Goal: Transaction & Acquisition: Subscribe to service/newsletter

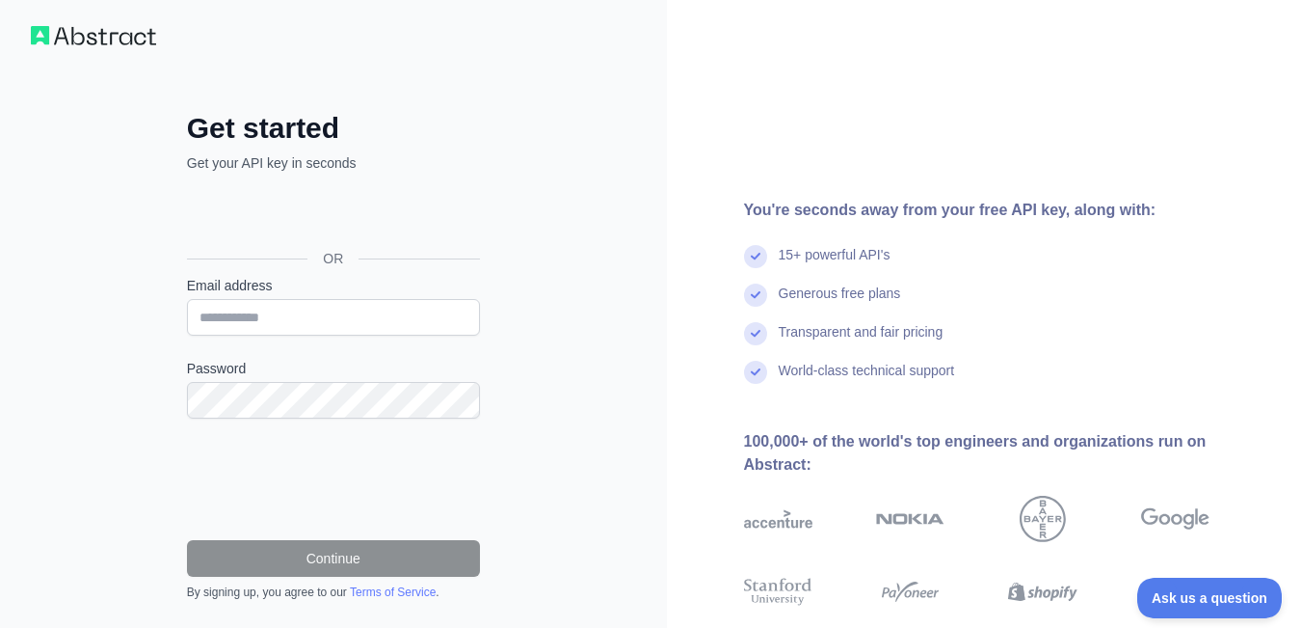
scroll to position [96, 0]
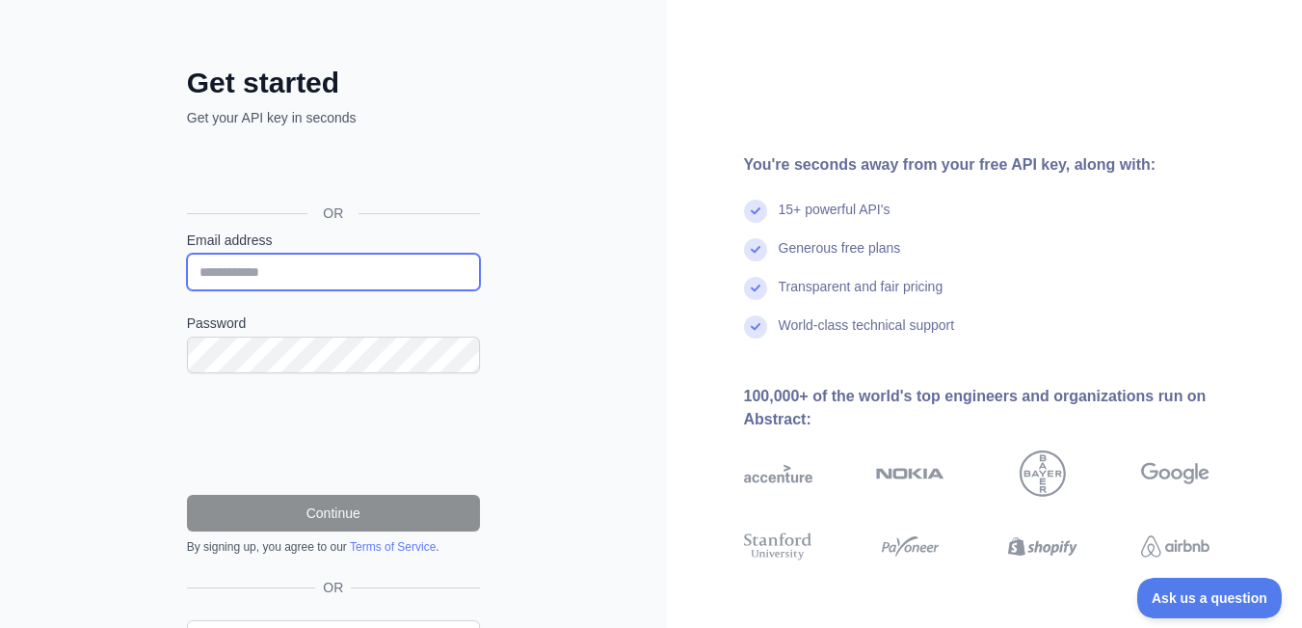
click at [305, 254] on input "Email address" at bounding box center [333, 272] width 293 height 37
type input "**********"
click at [260, 332] on form "**********" at bounding box center [333, 392] width 293 height 324
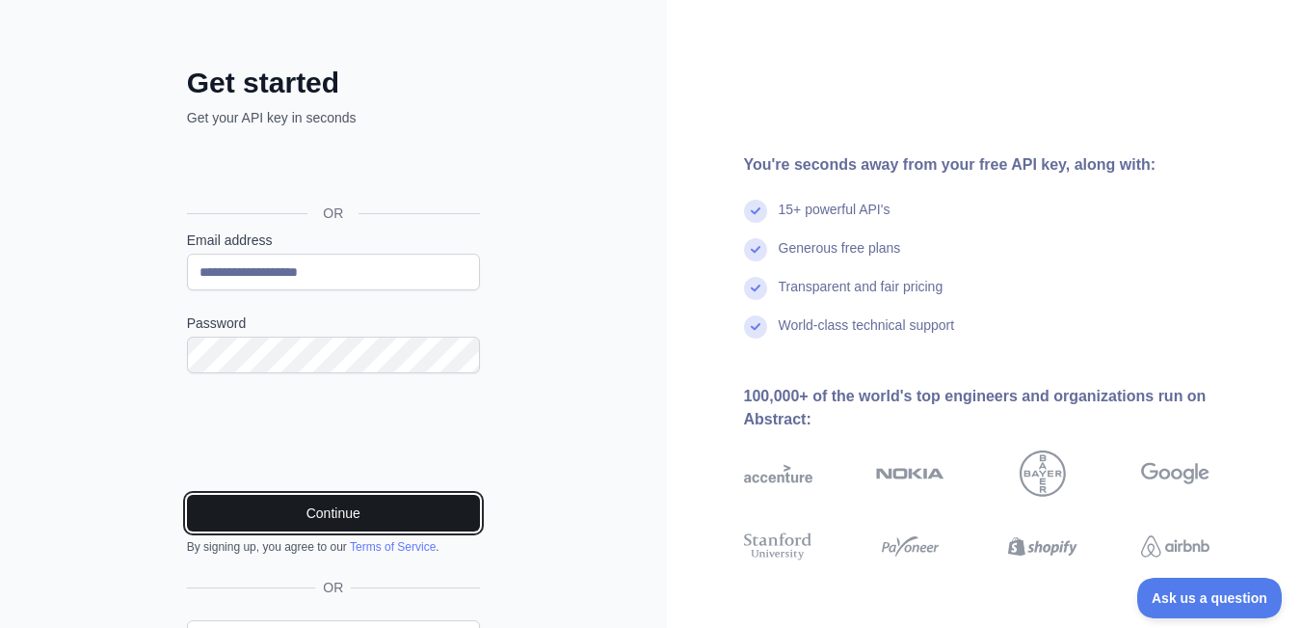
click at [327, 495] on button "Continue" at bounding box center [333, 513] width 293 height 37
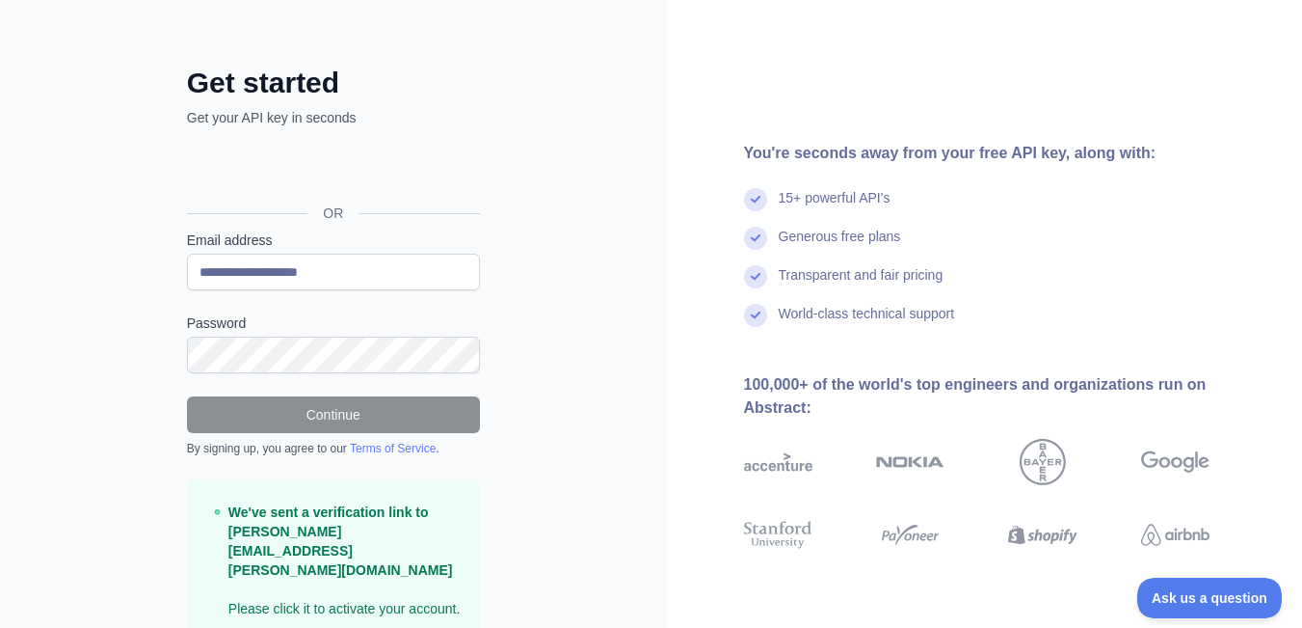
scroll to position [101, 0]
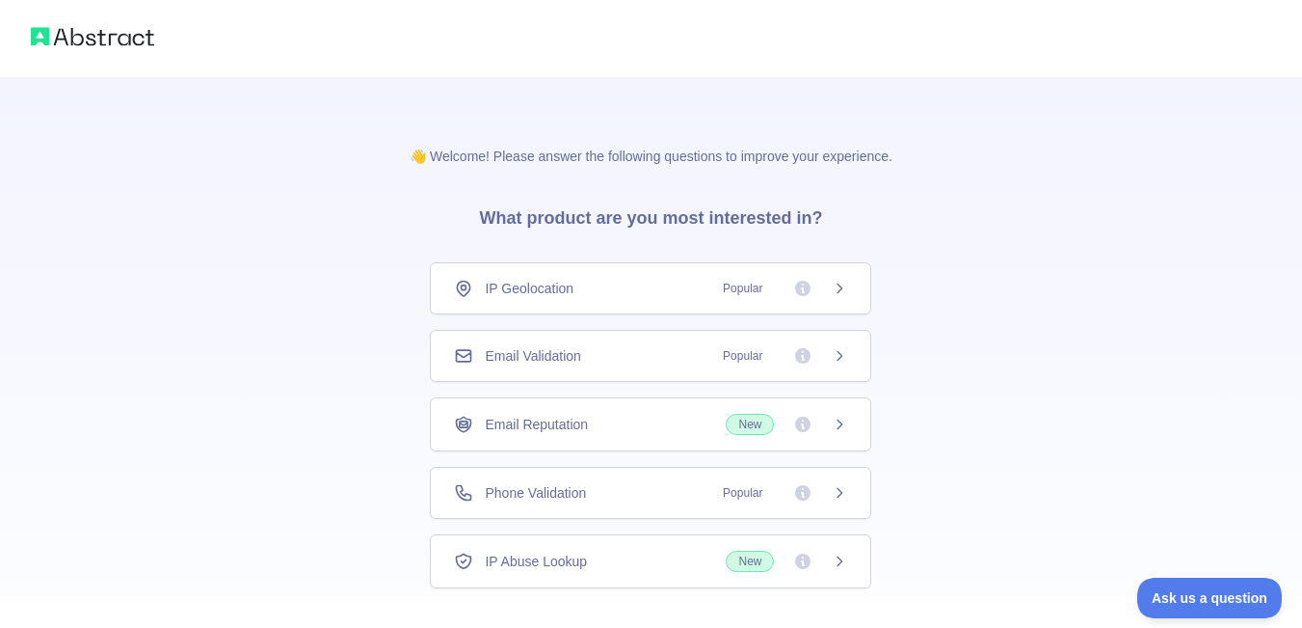
scroll to position [81, 0]
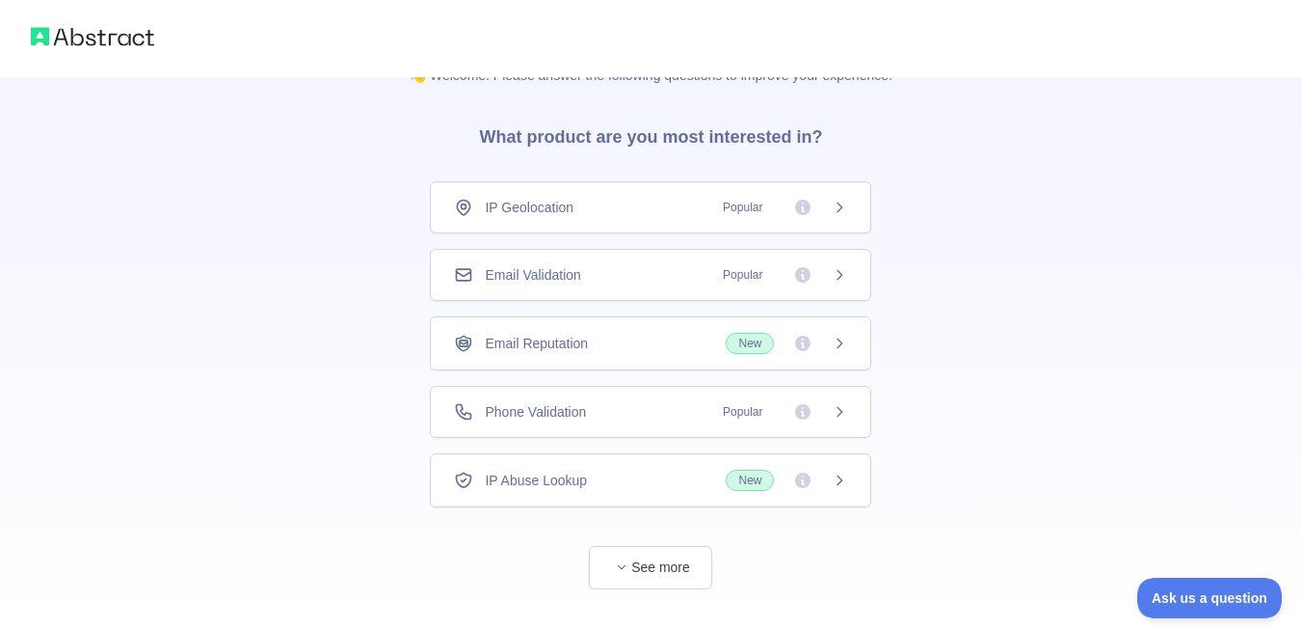
click at [597, 265] on div "Email Validation Popular" at bounding box center [650, 274] width 393 height 19
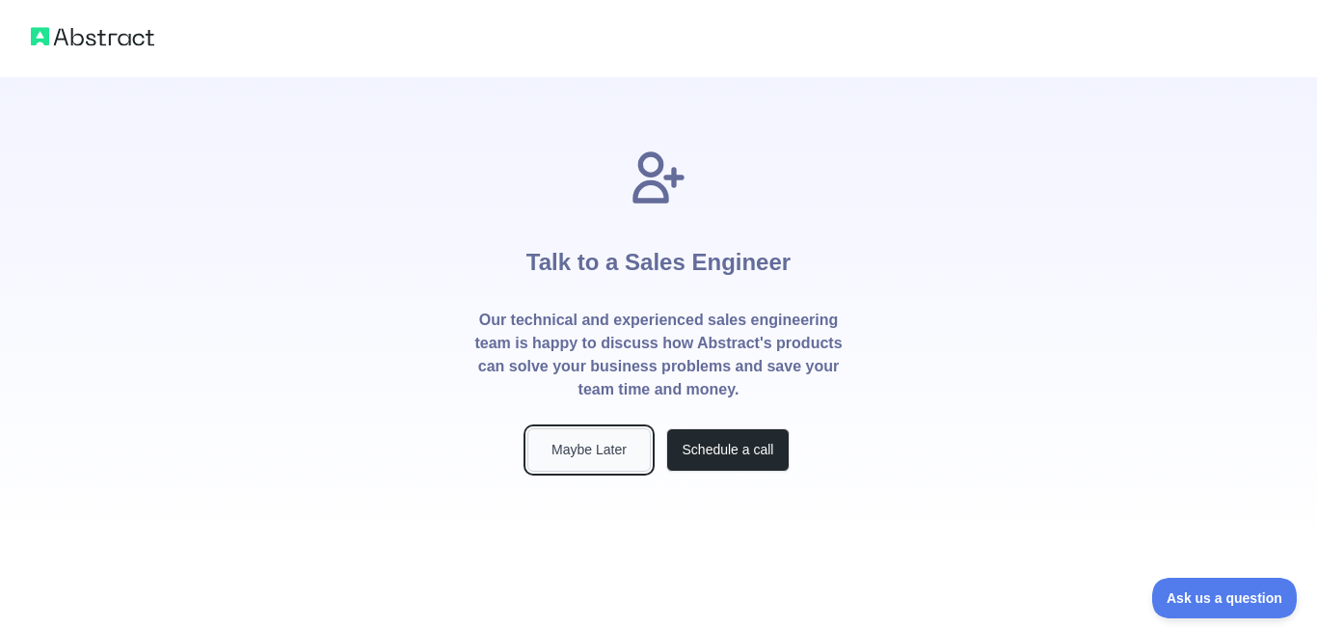
click at [600, 428] on button "Maybe Later" at bounding box center [588, 449] width 123 height 43
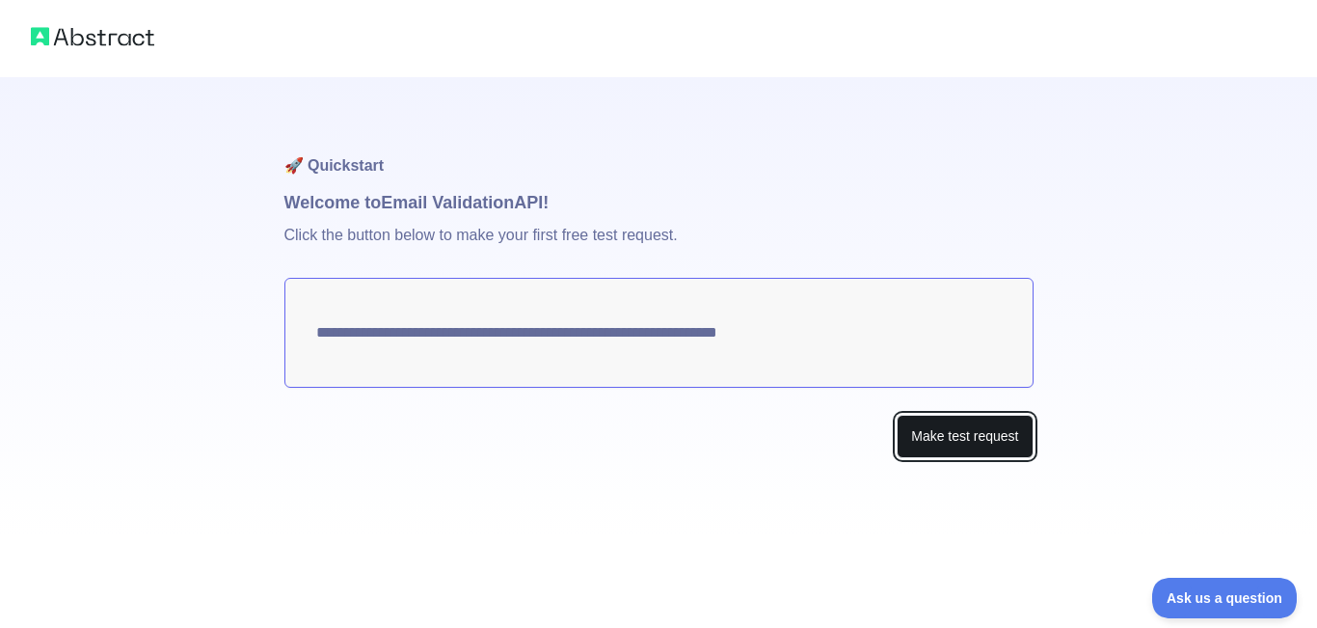
click at [967, 414] on button "Make test request" at bounding box center [964, 435] width 136 height 43
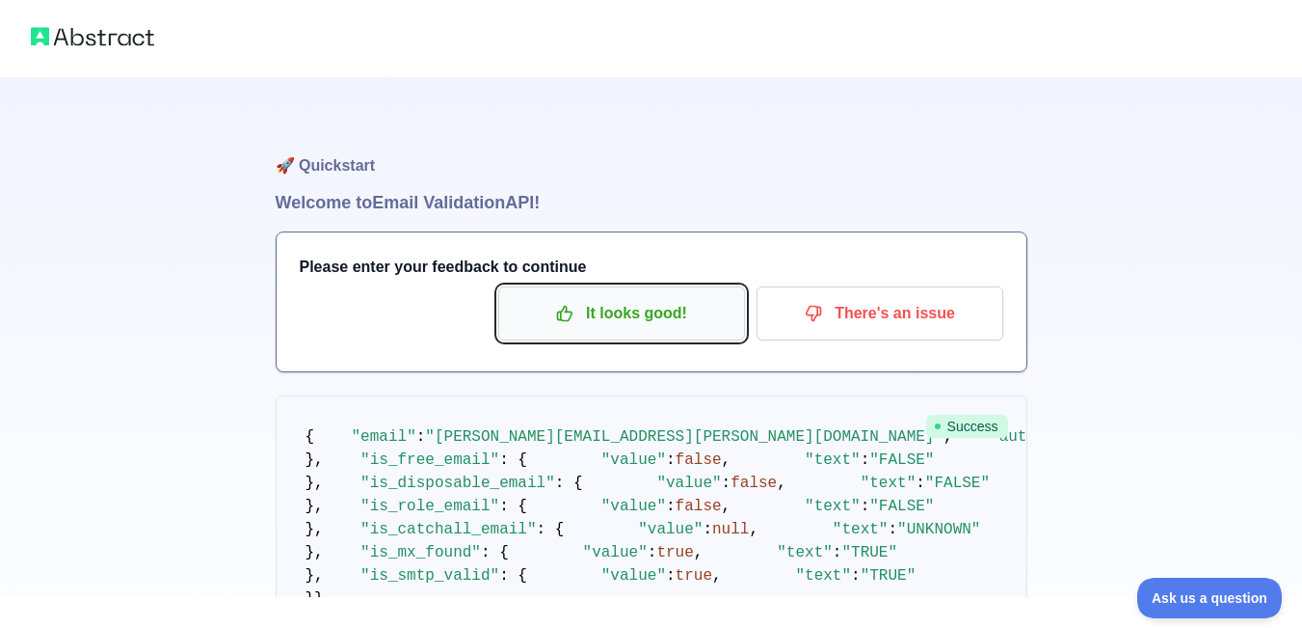
click at [620, 297] on p "It looks good!" at bounding box center [622, 313] width 218 height 33
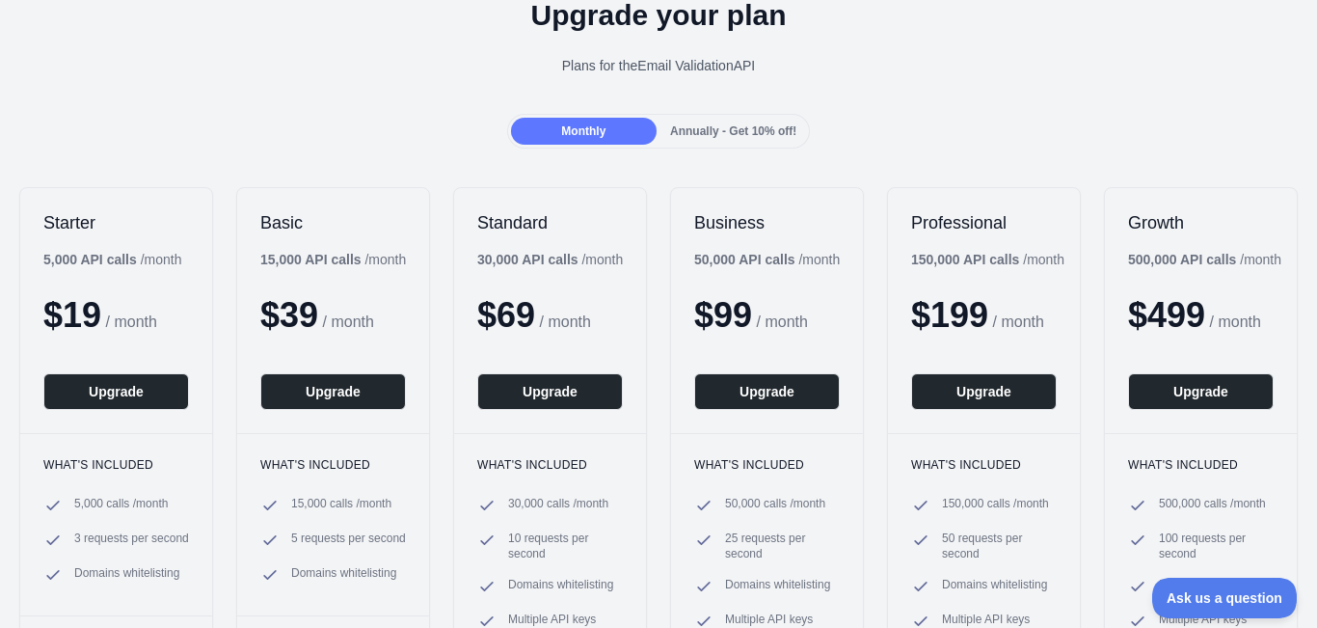
scroll to position [193, 0]
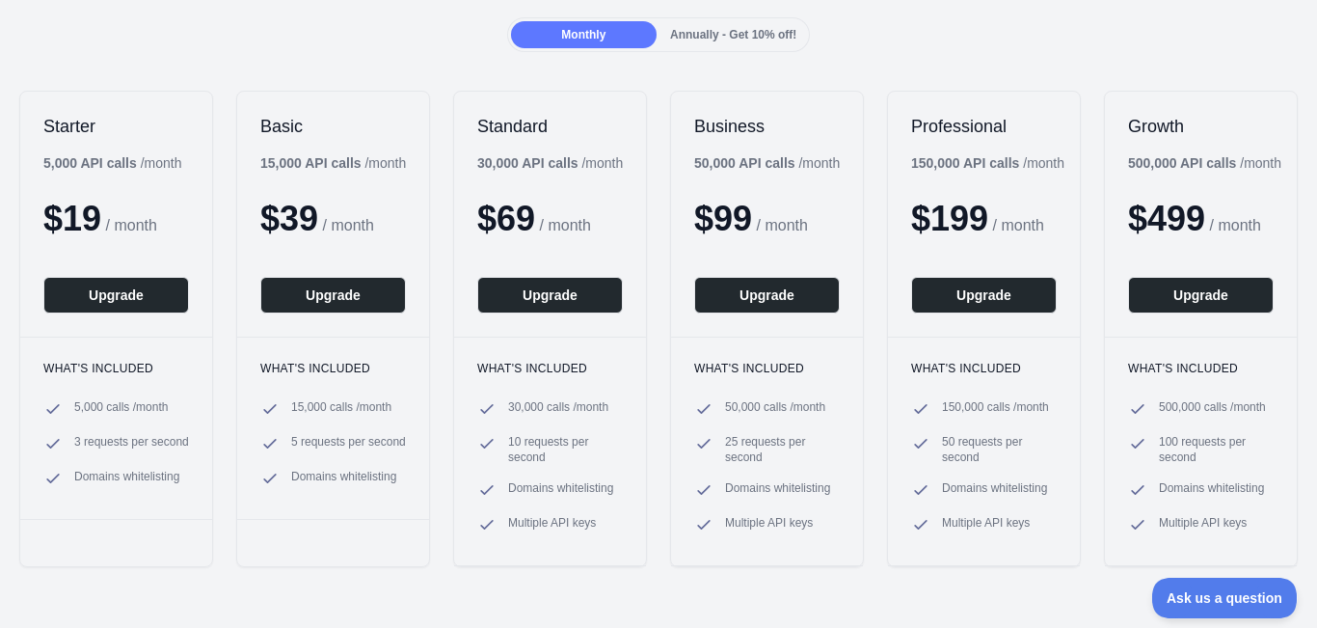
click at [703, 40] on span "Annually - Get 10% off!" at bounding box center [733, 34] width 126 height 13
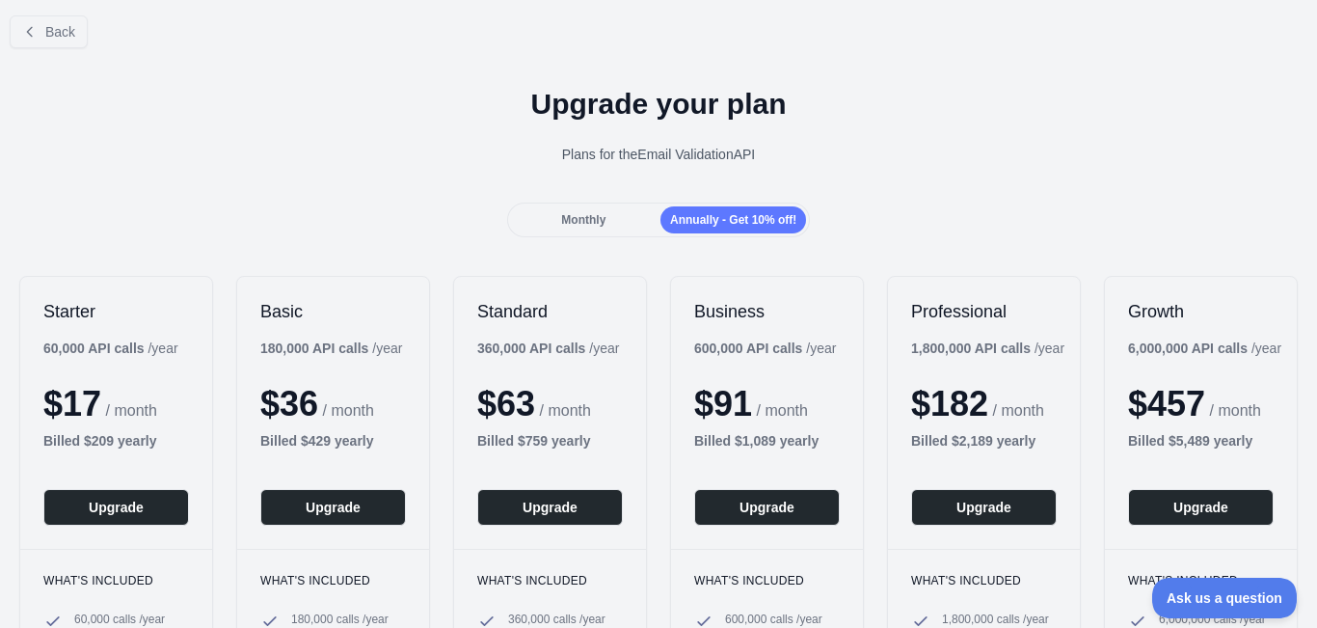
scroll to position [0, 0]
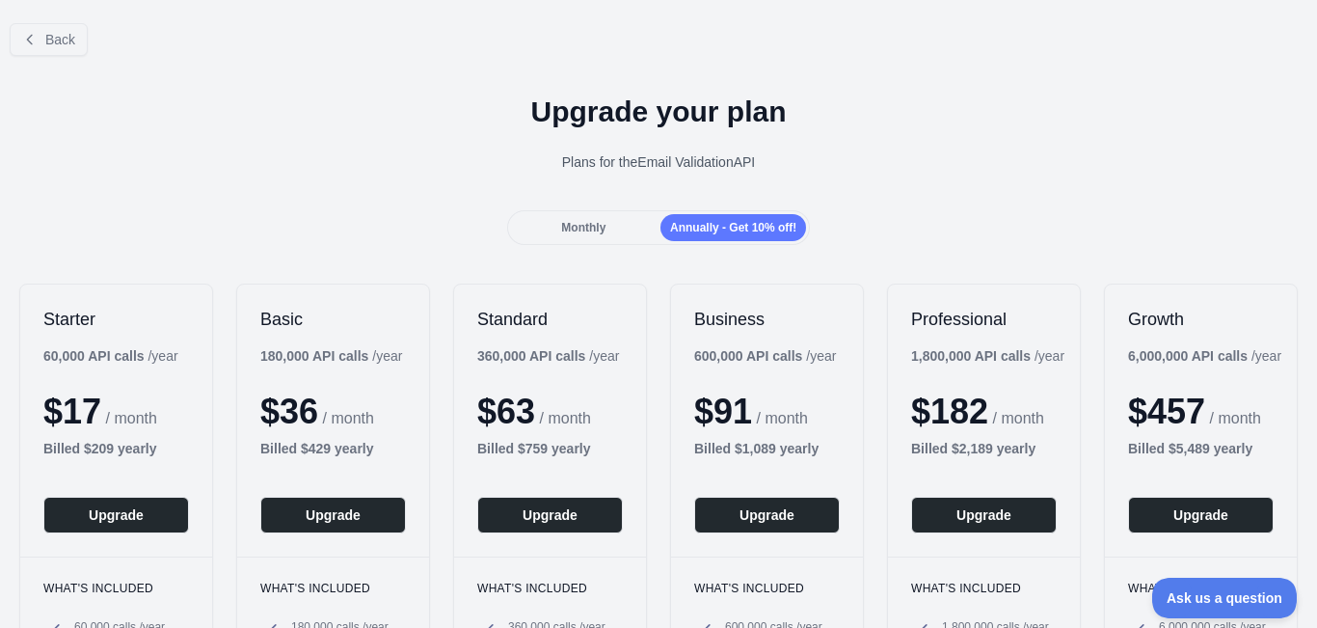
click at [572, 221] on span "Monthly" at bounding box center [583, 227] width 44 height 13
